Goal: Information Seeking & Learning: Learn about a topic

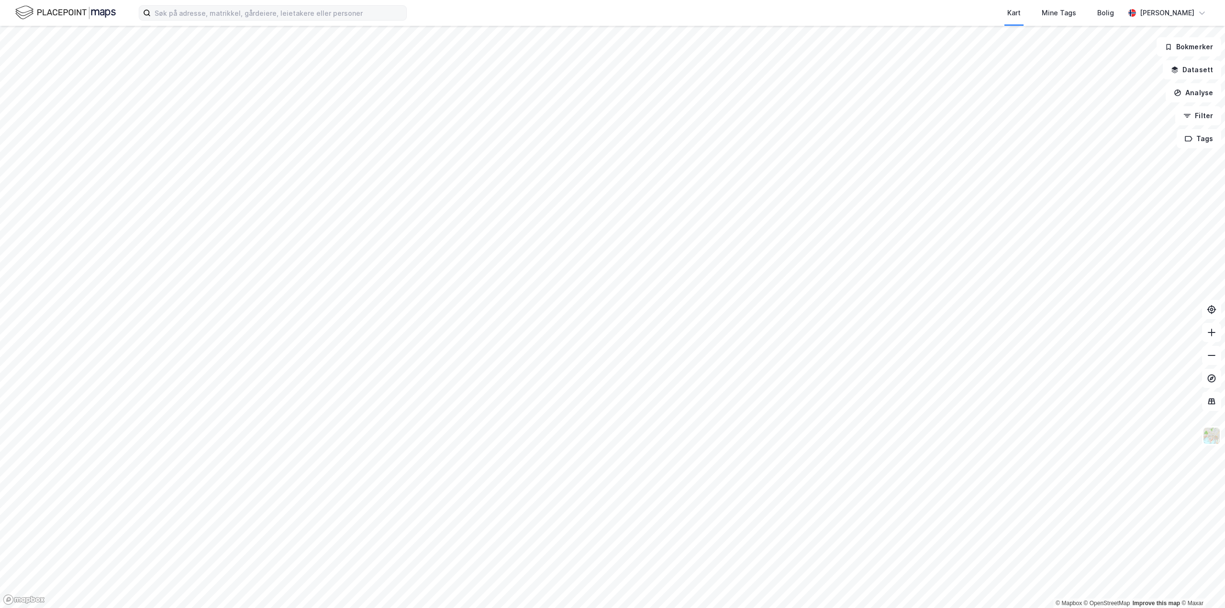
click at [301, 10] on div "Kart Mine Tags Bolig [PERSON_NAME] © Mapbox © OpenStreetMap Improve this map © …" at bounding box center [612, 304] width 1225 height 608
click at [350, 19] on div "Kart Mine Tags Bolig [PERSON_NAME] © Mapbox © OpenStreetMap Improve this map © …" at bounding box center [612, 304] width 1225 height 608
click at [0, 395] on html "Kart Mine Tags Bolig [PERSON_NAME] © Mapbox © OpenStreetMap Improve this map © …" at bounding box center [612, 304] width 1225 height 608
click at [0, 176] on html "Kart Mine Tags Bolig [PERSON_NAME] © Mapbox © OpenStreetMap Improve this map © …" at bounding box center [612, 304] width 1225 height 608
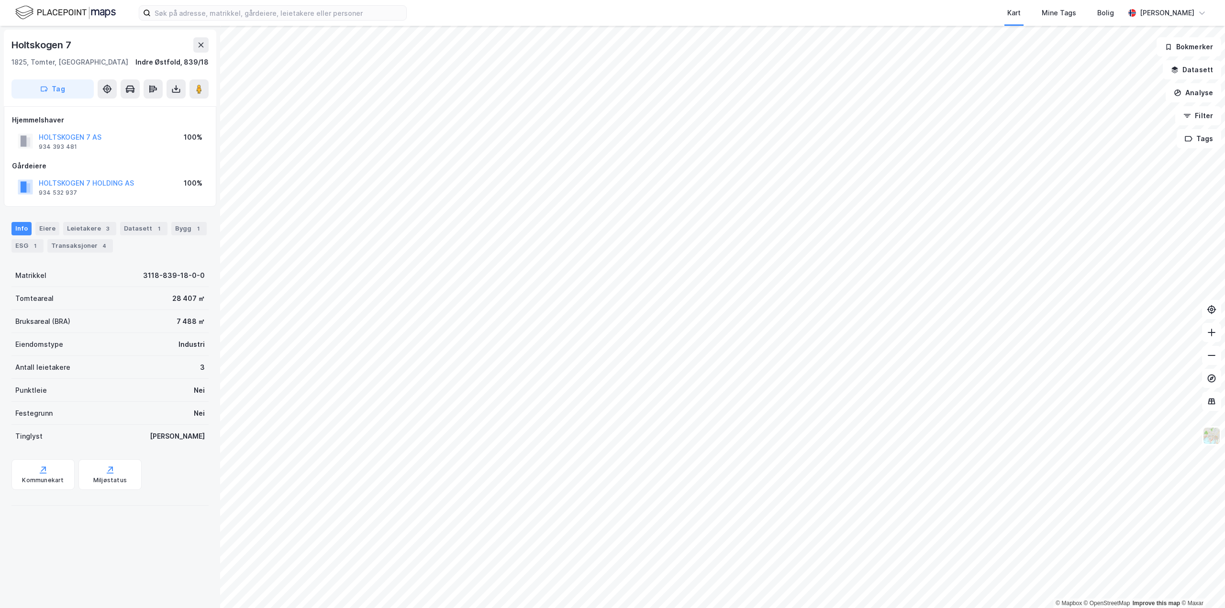
click at [618, 14] on div "Kart Mine Tags Bolig Aleksander Moholdt © Mapbox © OpenStreetMap Improve this m…" at bounding box center [612, 304] width 1225 height 608
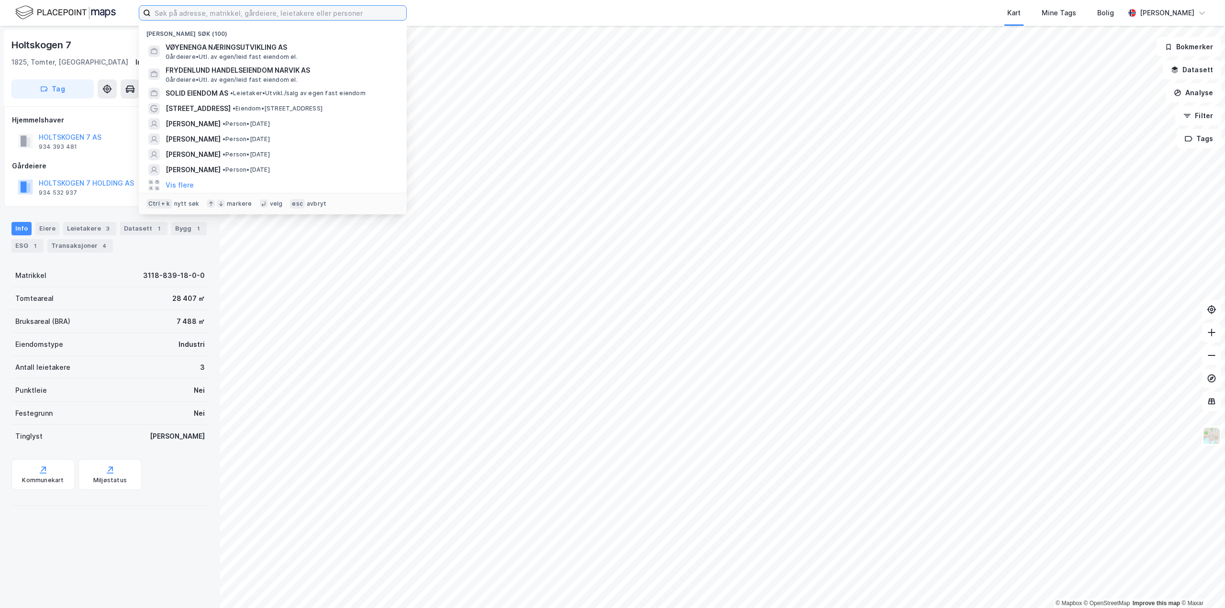
click at [185, 14] on input at bounding box center [279, 13] width 256 height 14
type input "solid eiendom"
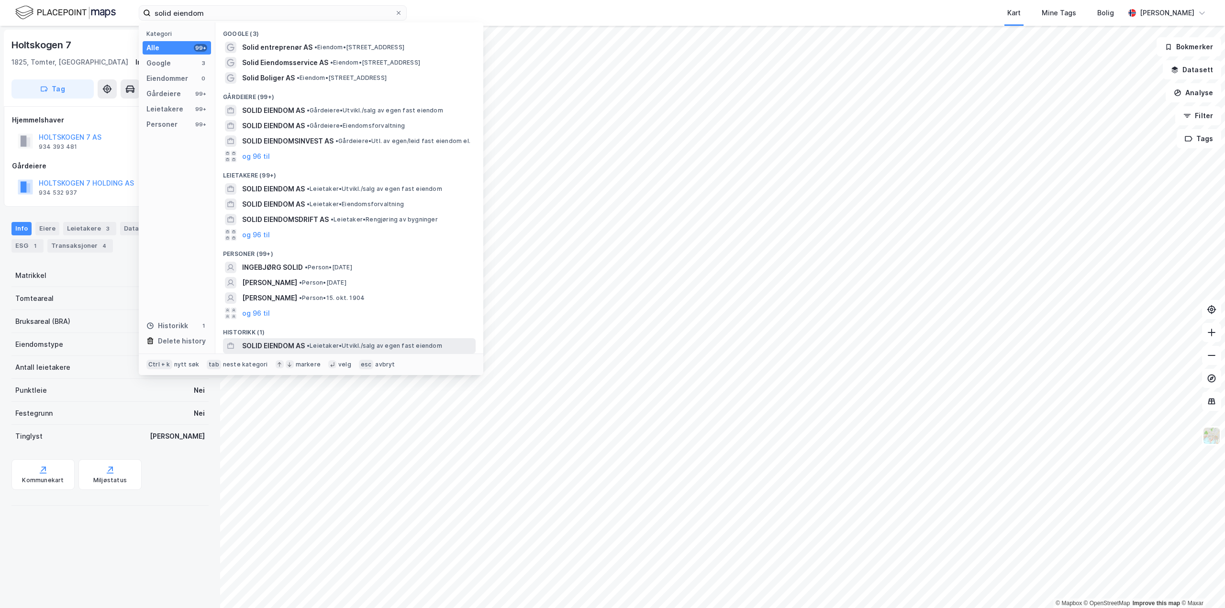
click at [280, 343] on span "SOLID EIENDOM AS" at bounding box center [273, 345] width 63 height 11
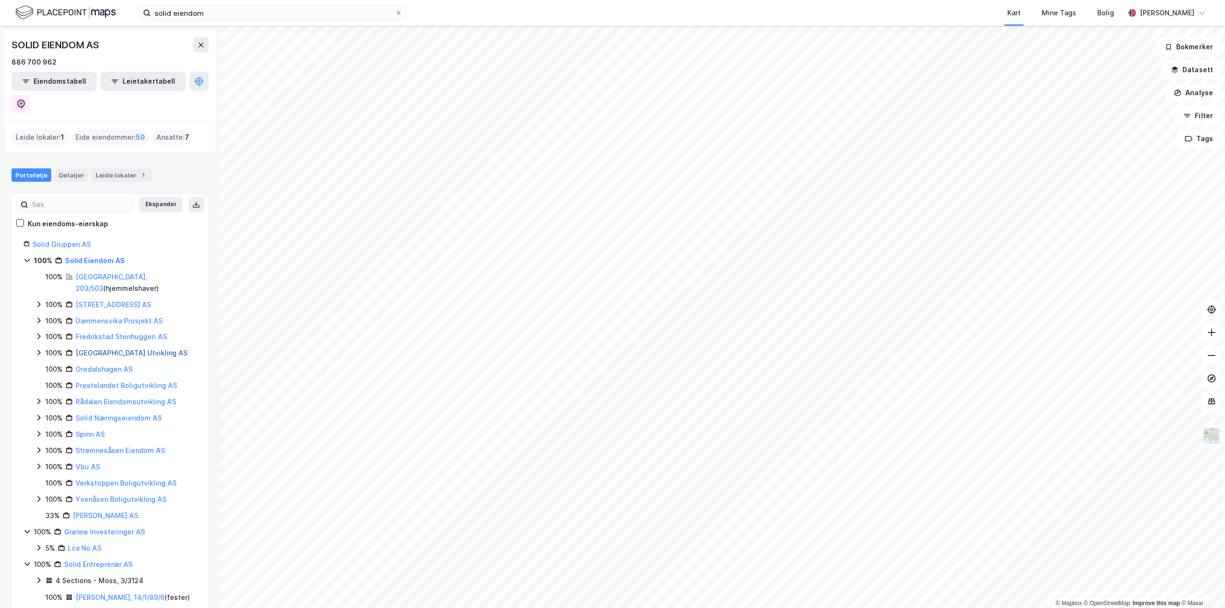
click at [113, 349] on link "Kulås Park Utvikling AS" at bounding box center [132, 353] width 112 height 8
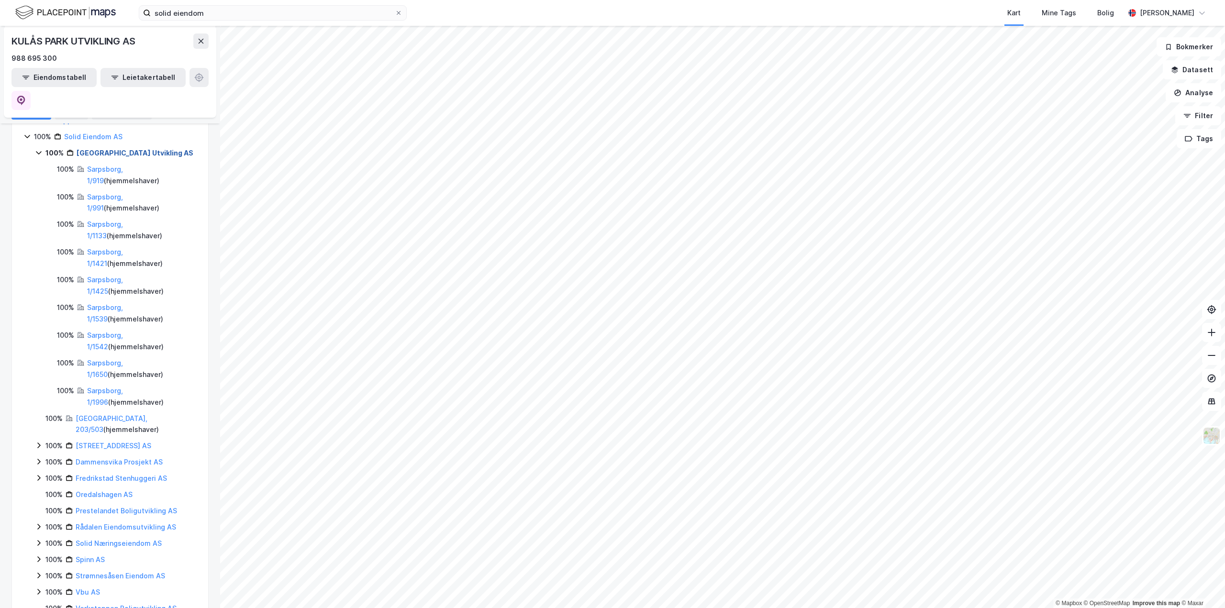
scroll to position [287, 0]
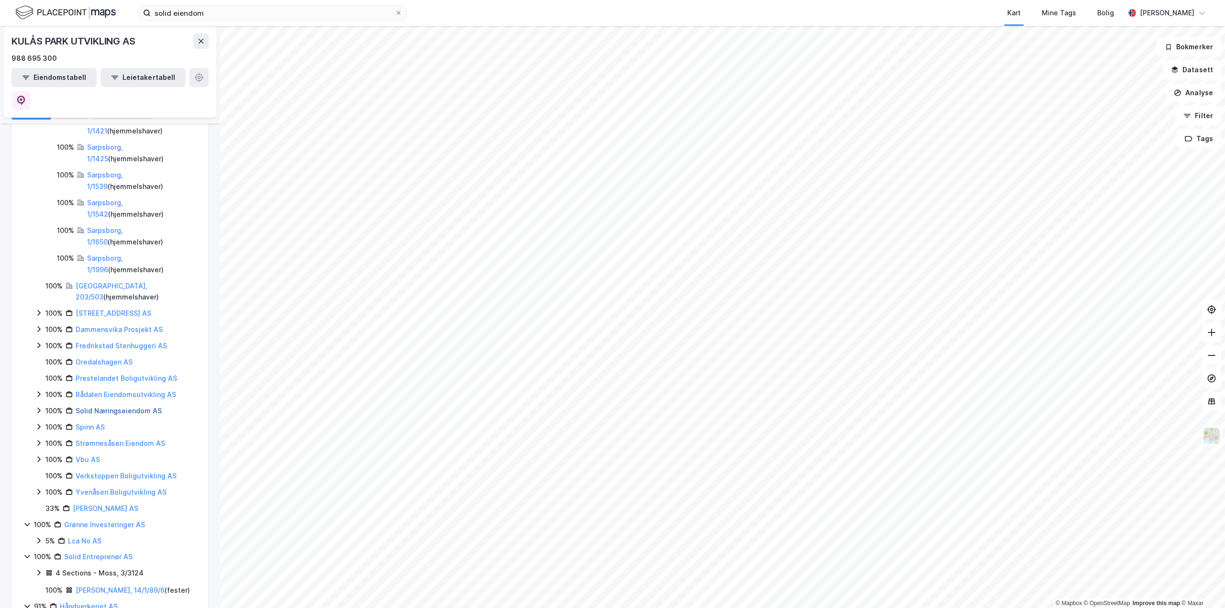
click at [109, 407] on link "Solid Næringseiendom AS" at bounding box center [119, 411] width 86 height 8
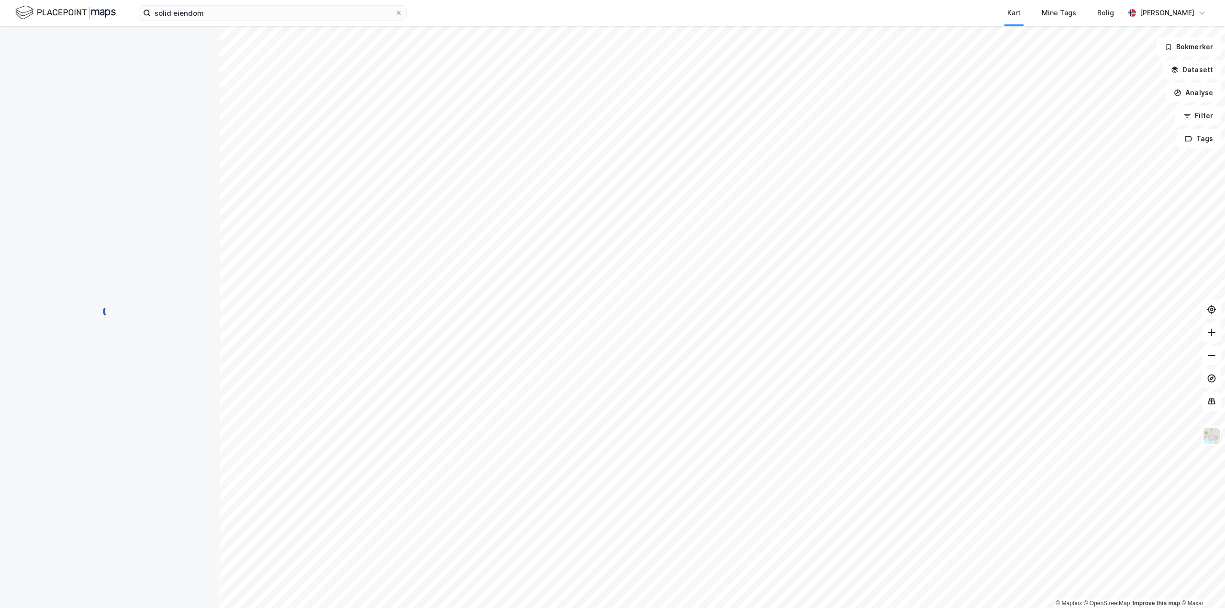
scroll to position [0, 0]
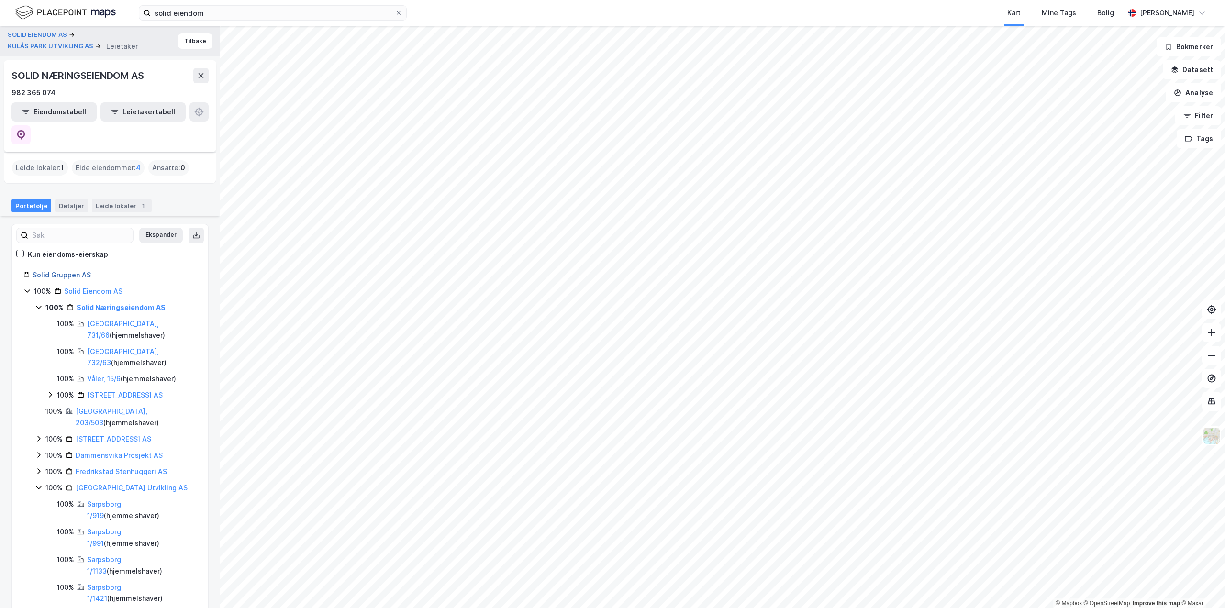
click at [53, 271] on link "Solid Gruppen AS" at bounding box center [62, 275] width 58 height 8
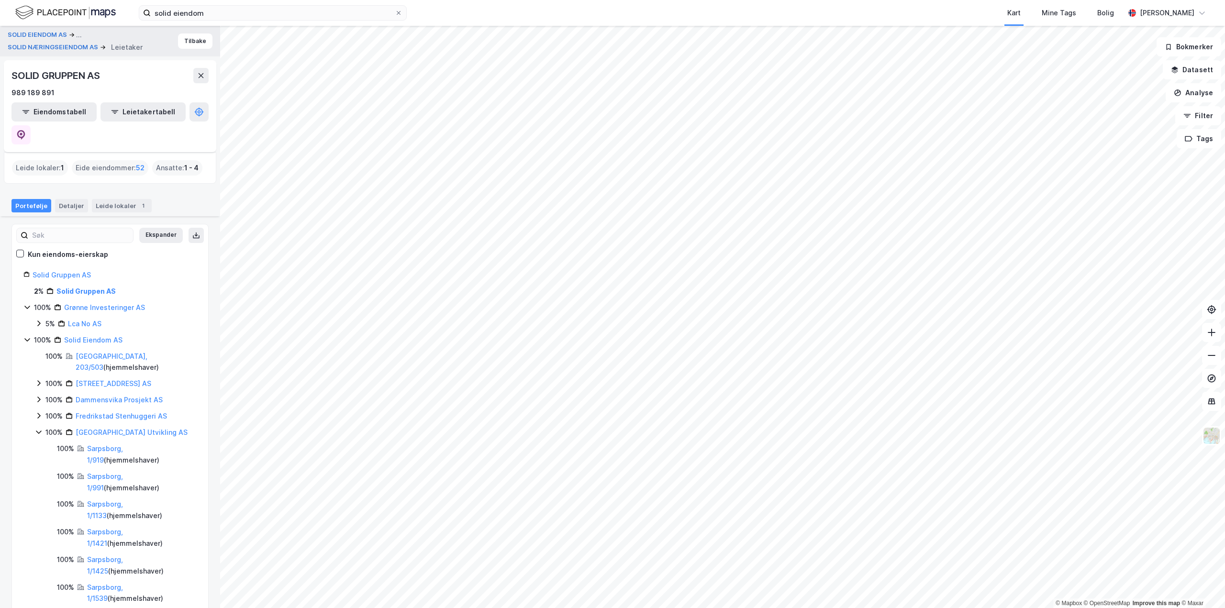
click at [103, 160] on div "Eide eiendommer : 52" at bounding box center [110, 167] width 77 height 15
click at [137, 162] on span "52" at bounding box center [140, 167] width 9 height 11
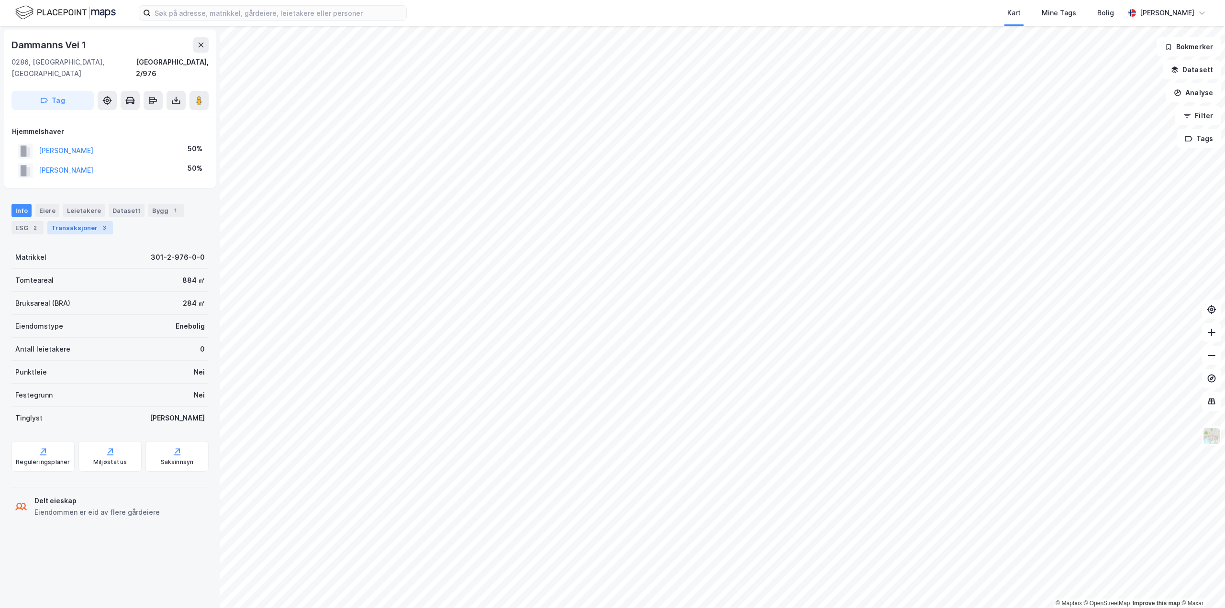
click at [74, 221] on div "Transaksjoner 3" at bounding box center [80, 227] width 66 height 13
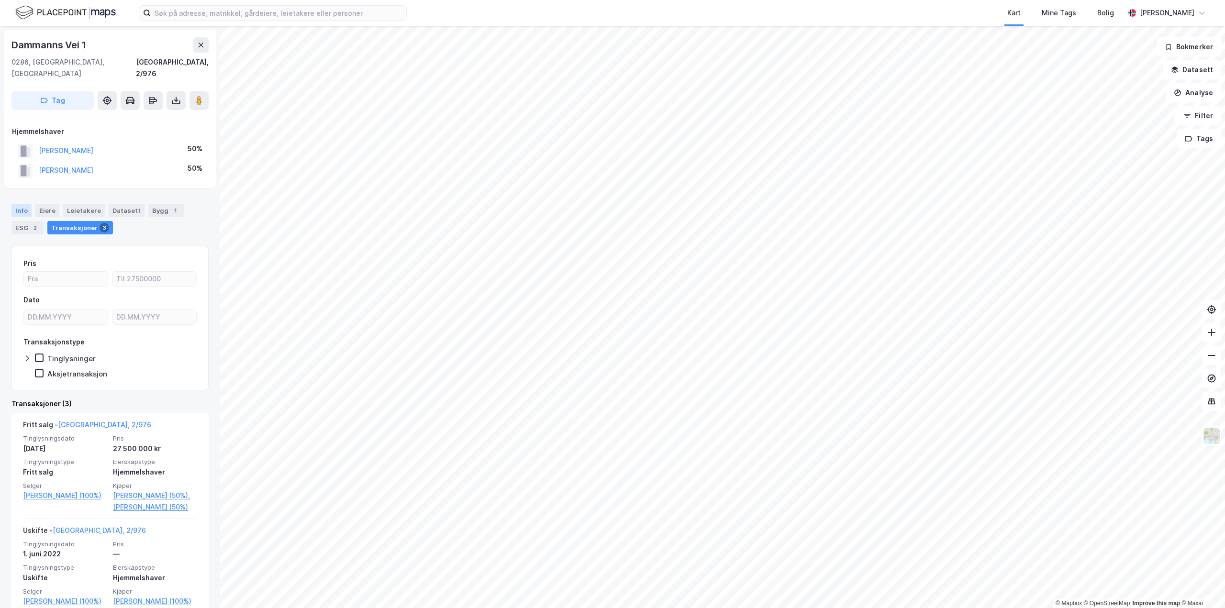
click at [22, 204] on div "Info" at bounding box center [21, 210] width 20 height 13
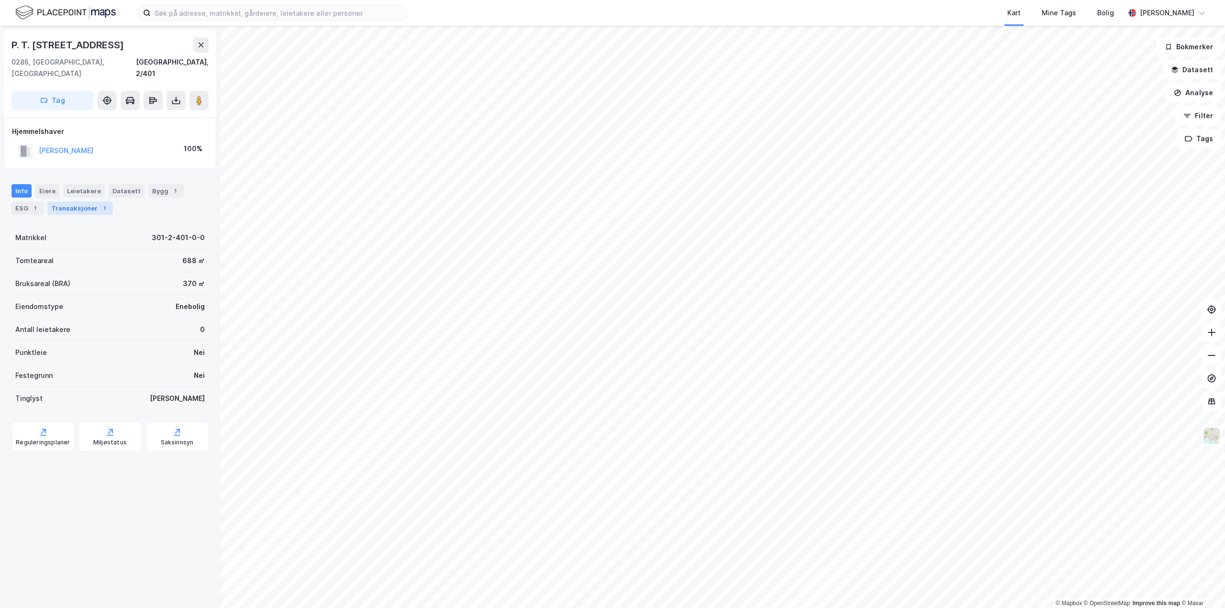
click at [73, 201] on div "Transaksjoner 1" at bounding box center [80, 207] width 66 height 13
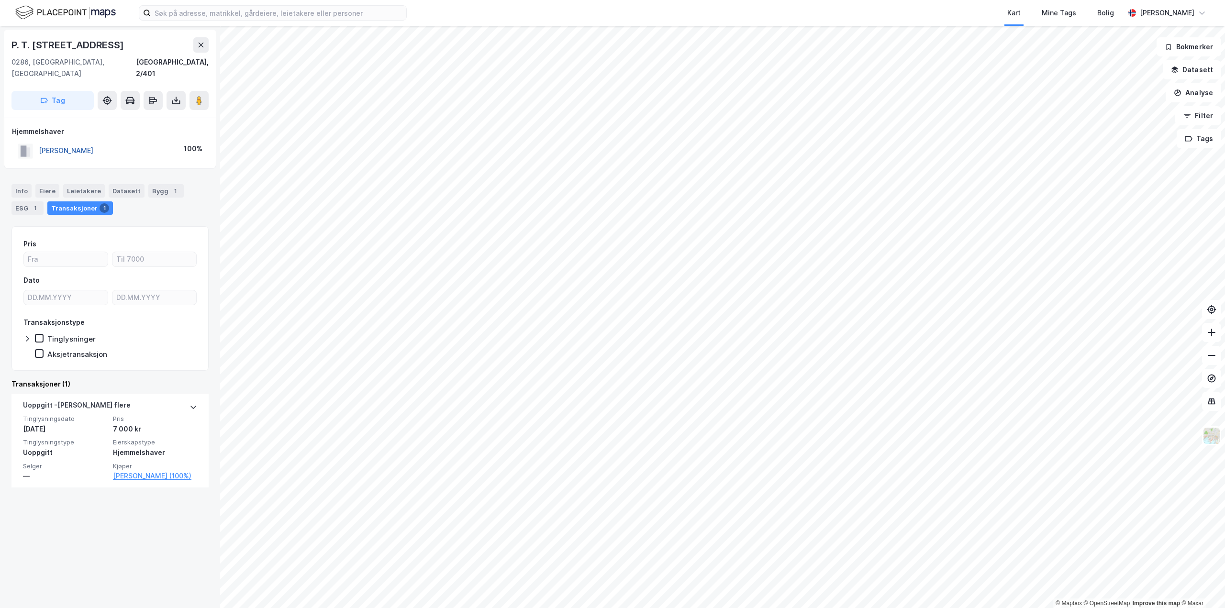
click at [0, 0] on button "[PERSON_NAME]" at bounding box center [0, 0] width 0 height 0
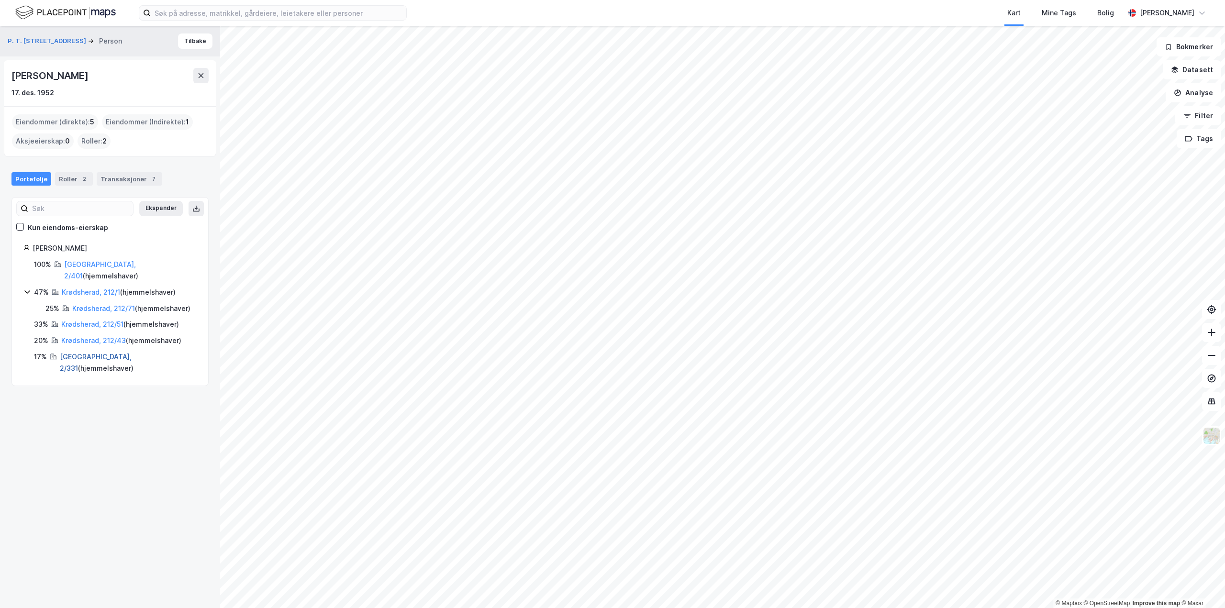
click at [71, 353] on link "[GEOGRAPHIC_DATA], 2/331" at bounding box center [96, 363] width 72 height 20
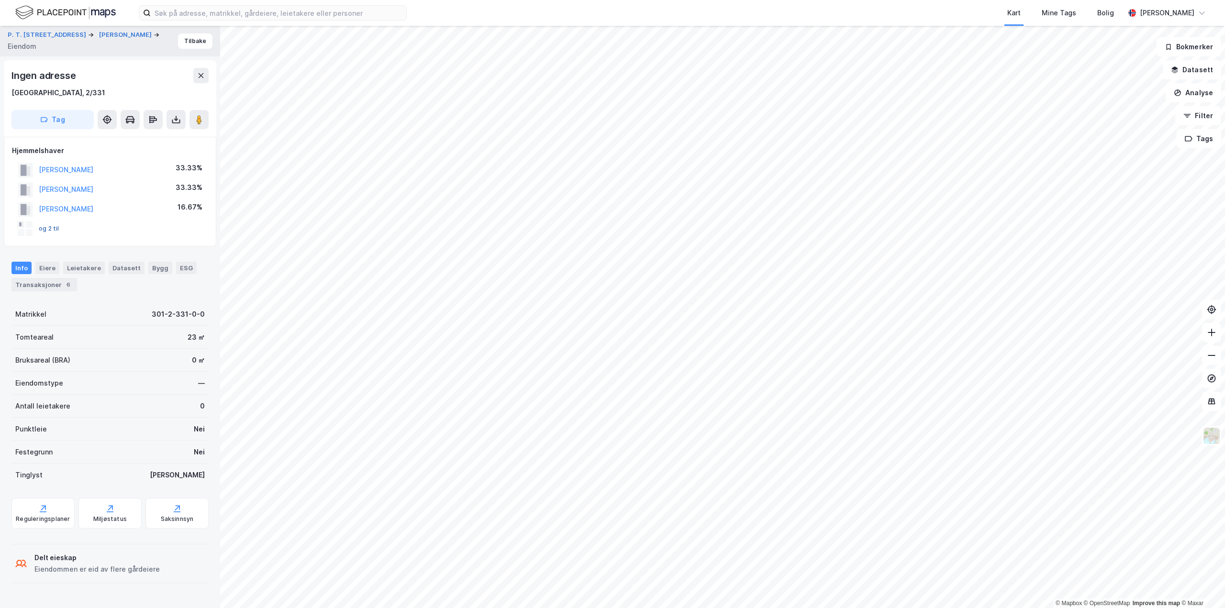
click at [0, 0] on button "og 2 til" at bounding box center [0, 0] width 0 height 0
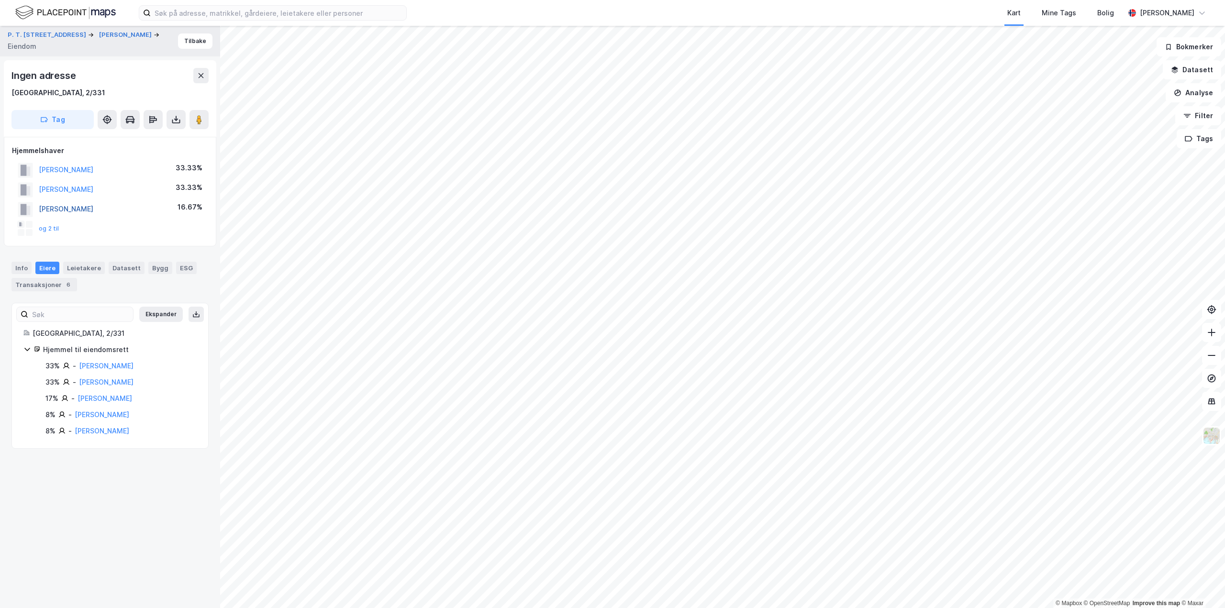
click at [0, 0] on button "[PERSON_NAME]" at bounding box center [0, 0] width 0 height 0
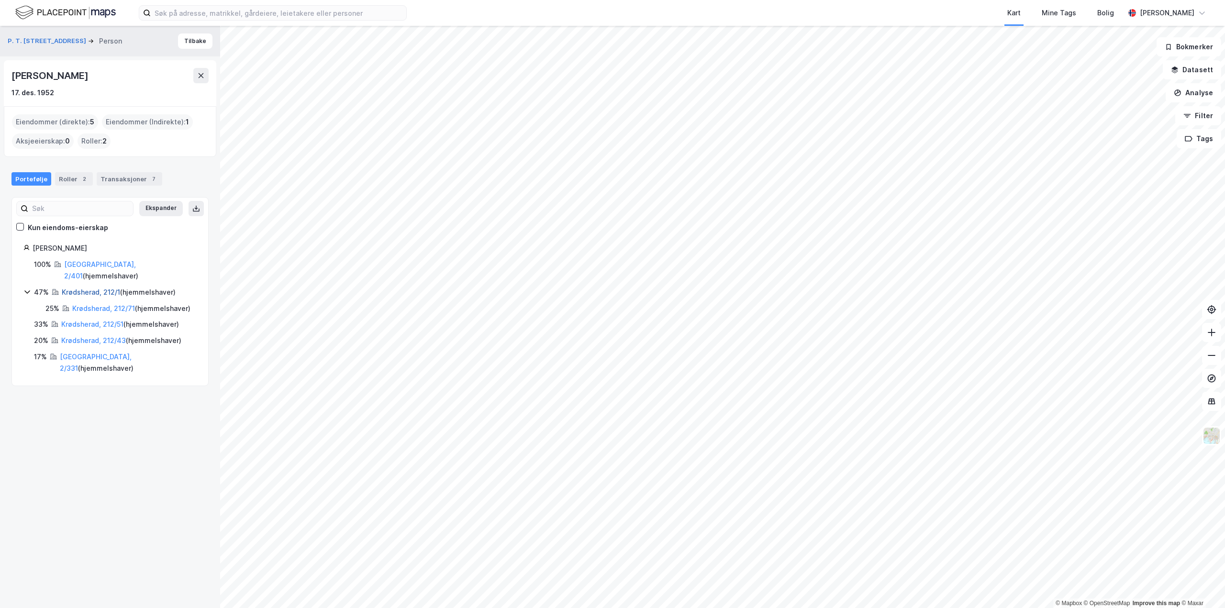
click at [85, 288] on link "Krødsherad, 212/1" at bounding box center [91, 292] width 58 height 8
click at [86, 336] on link "Krødsherad, 212/43" at bounding box center [93, 340] width 65 height 8
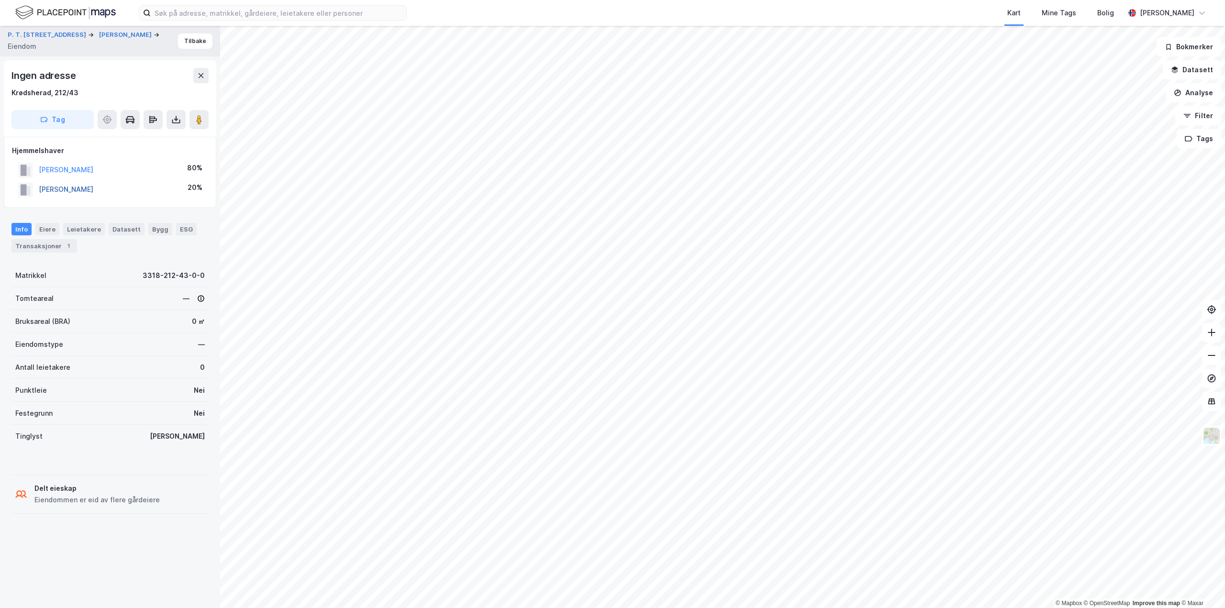
click at [0, 0] on button "[PERSON_NAME]" at bounding box center [0, 0] width 0 height 0
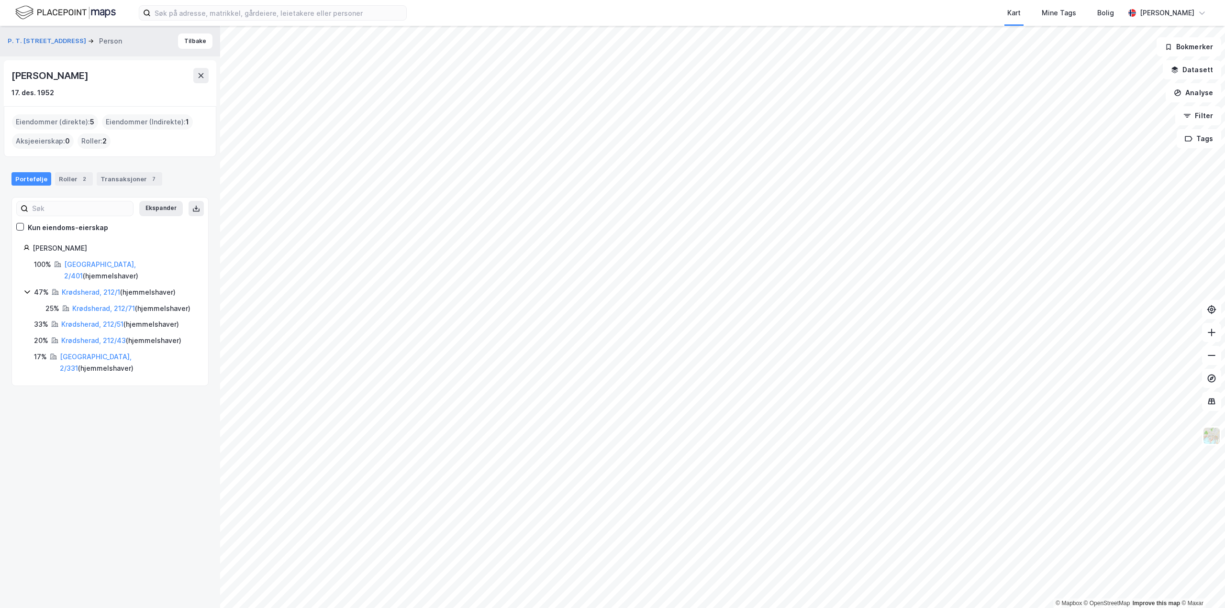
drag, startPoint x: 13, startPoint y: 74, endPoint x: 137, endPoint y: 71, distance: 124.4
click at [137, 71] on div "[PERSON_NAME]" at bounding box center [109, 75] width 197 height 15
copy div "[PERSON_NAME]"
